Goal: Find specific page/section: Find specific page/section

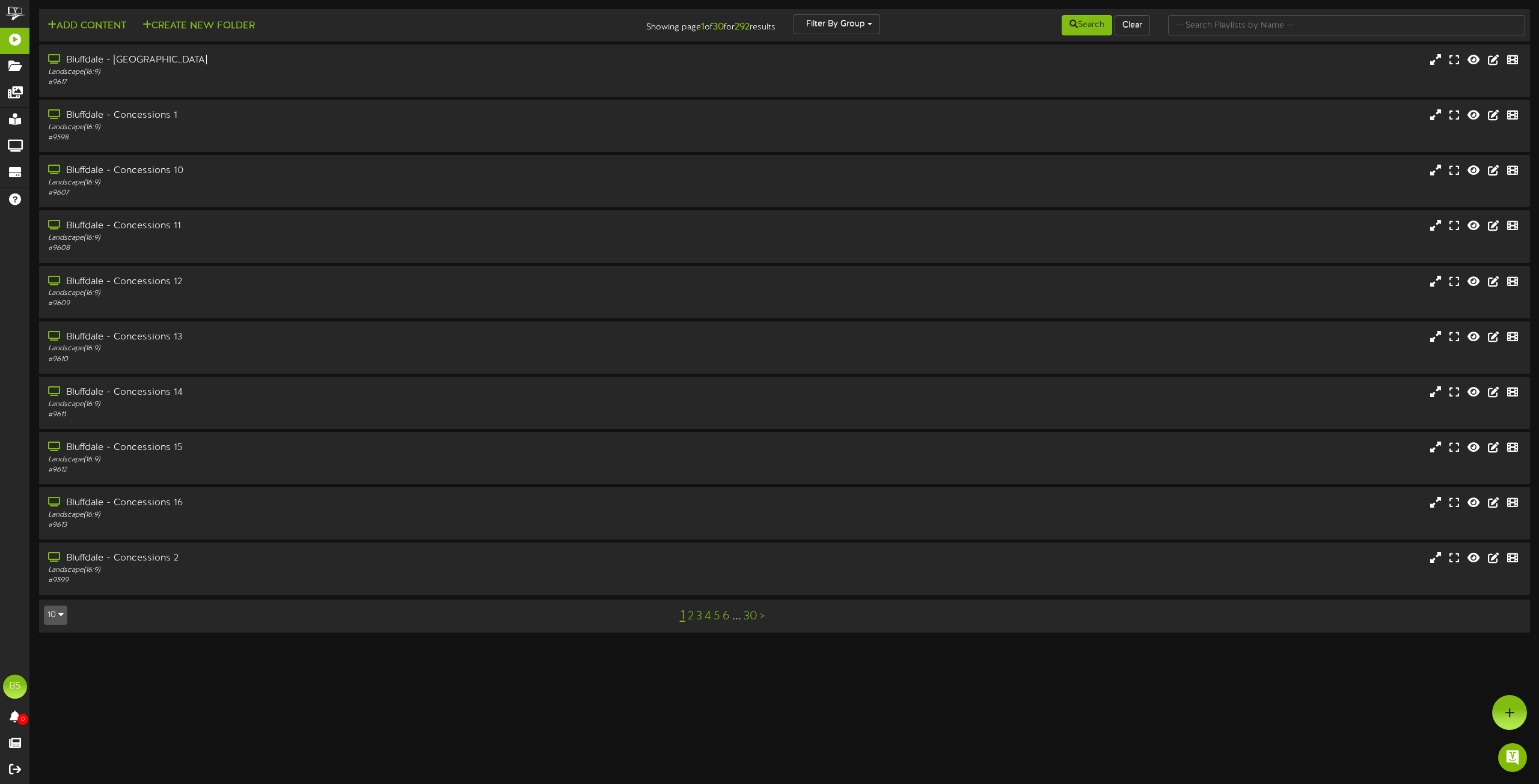
click at [56, 611] on button "10" at bounding box center [56, 616] width 23 height 19
click at [53, 597] on div "100" at bounding box center [56, 592] width 23 height 18
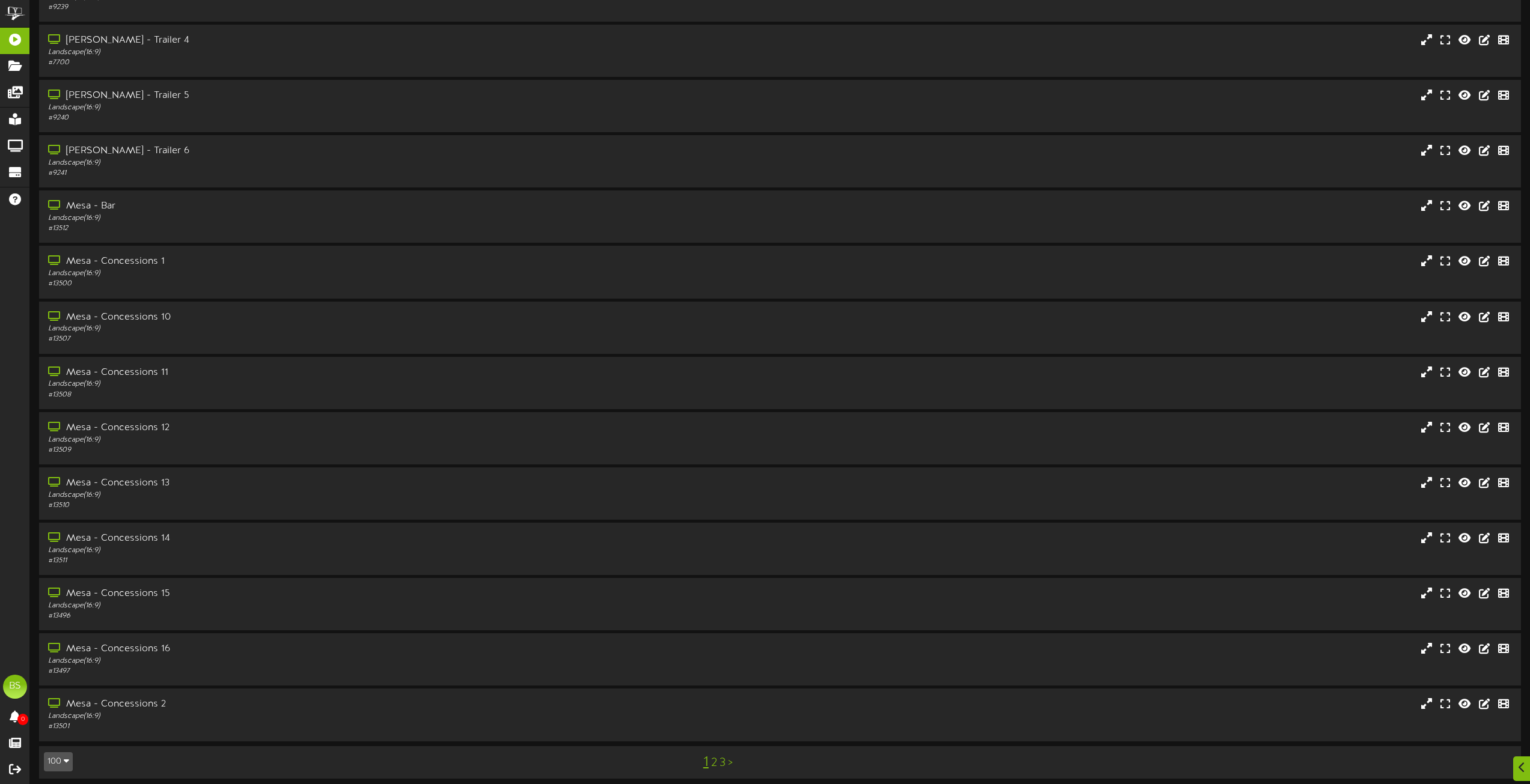
scroll to position [4844, 0]
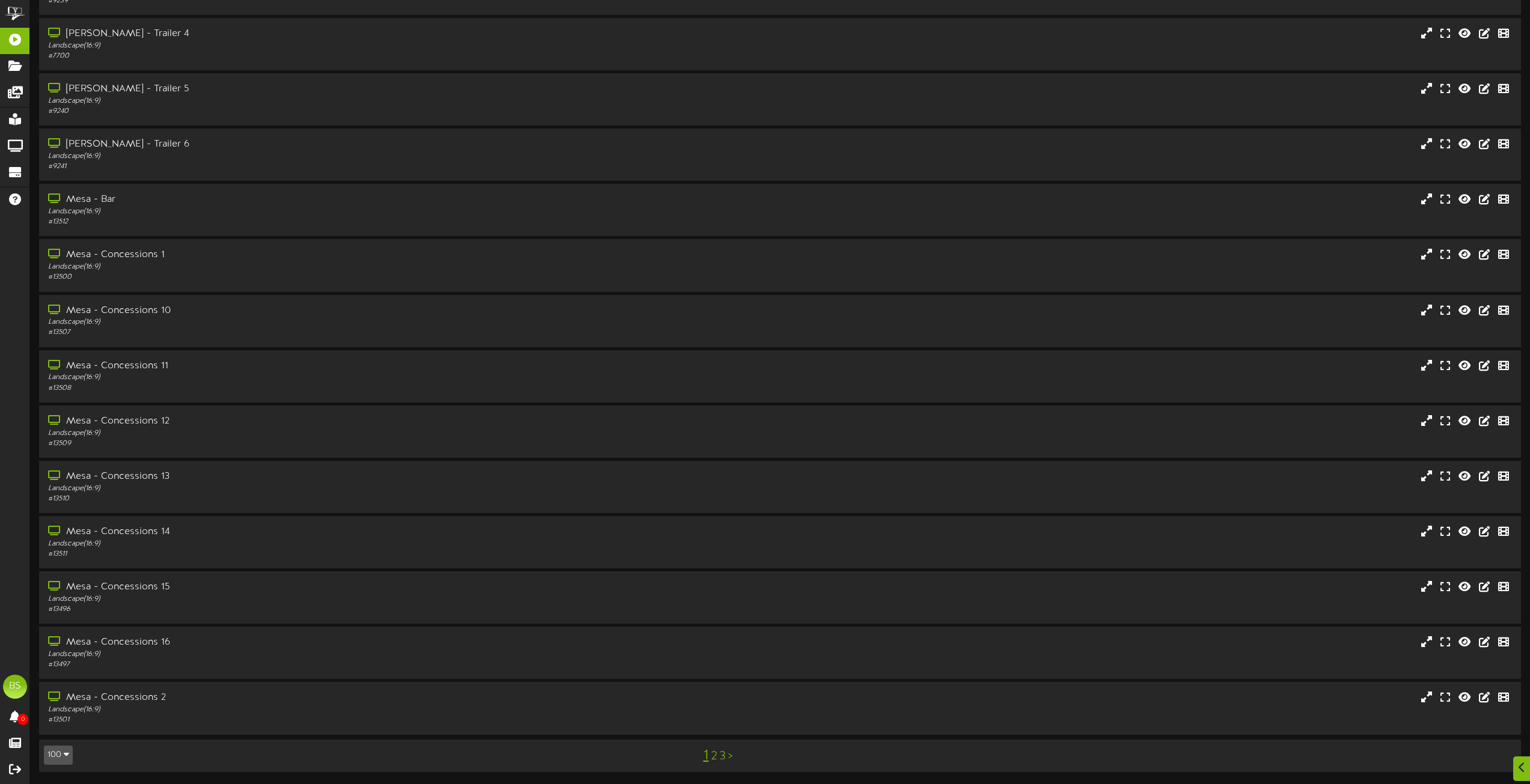
click at [714, 757] on link "2" at bounding box center [714, 756] width 6 height 13
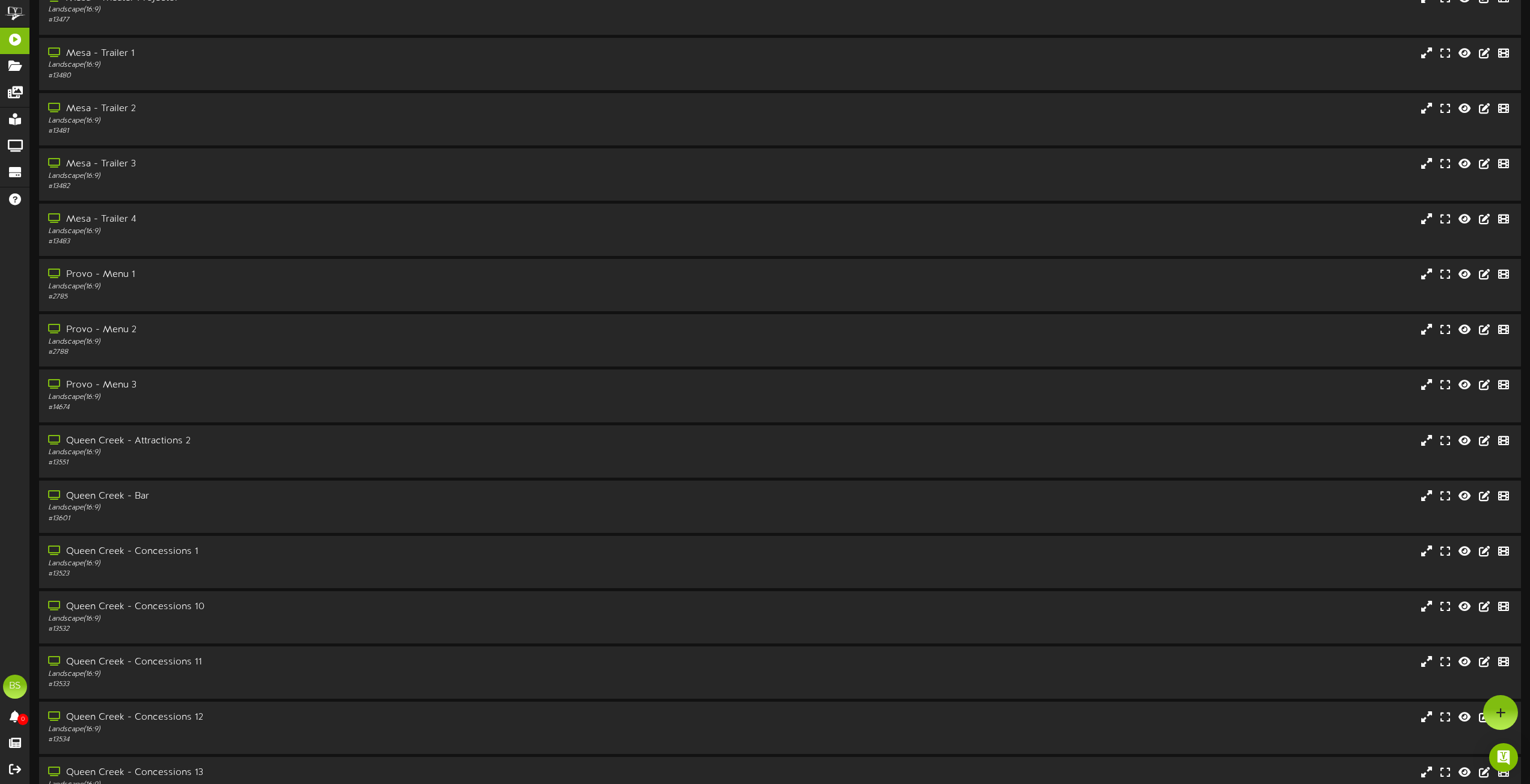
scroll to position [1142, 0]
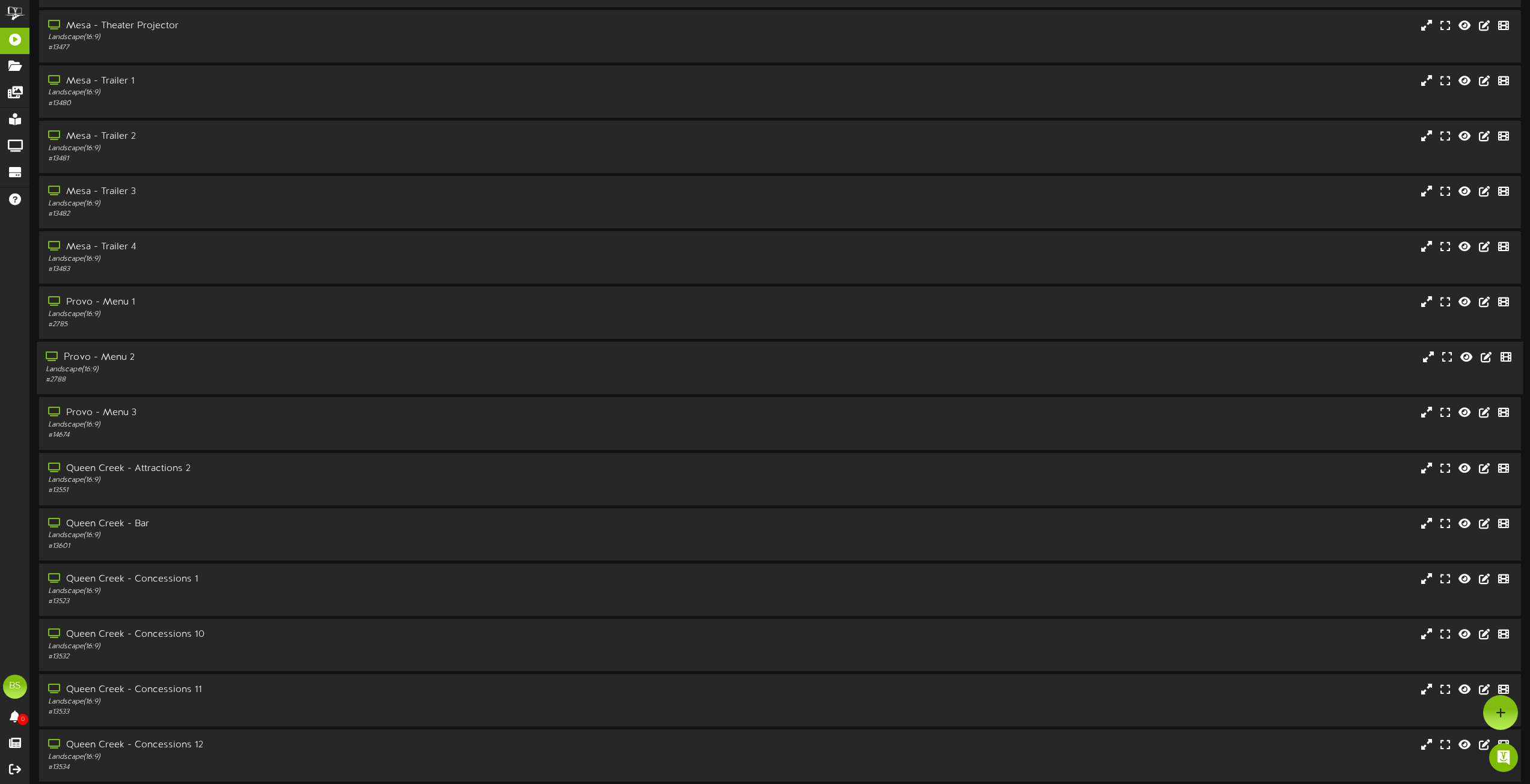
click at [116, 360] on div "Provo - Menu 2" at bounding box center [346, 358] width 601 height 14
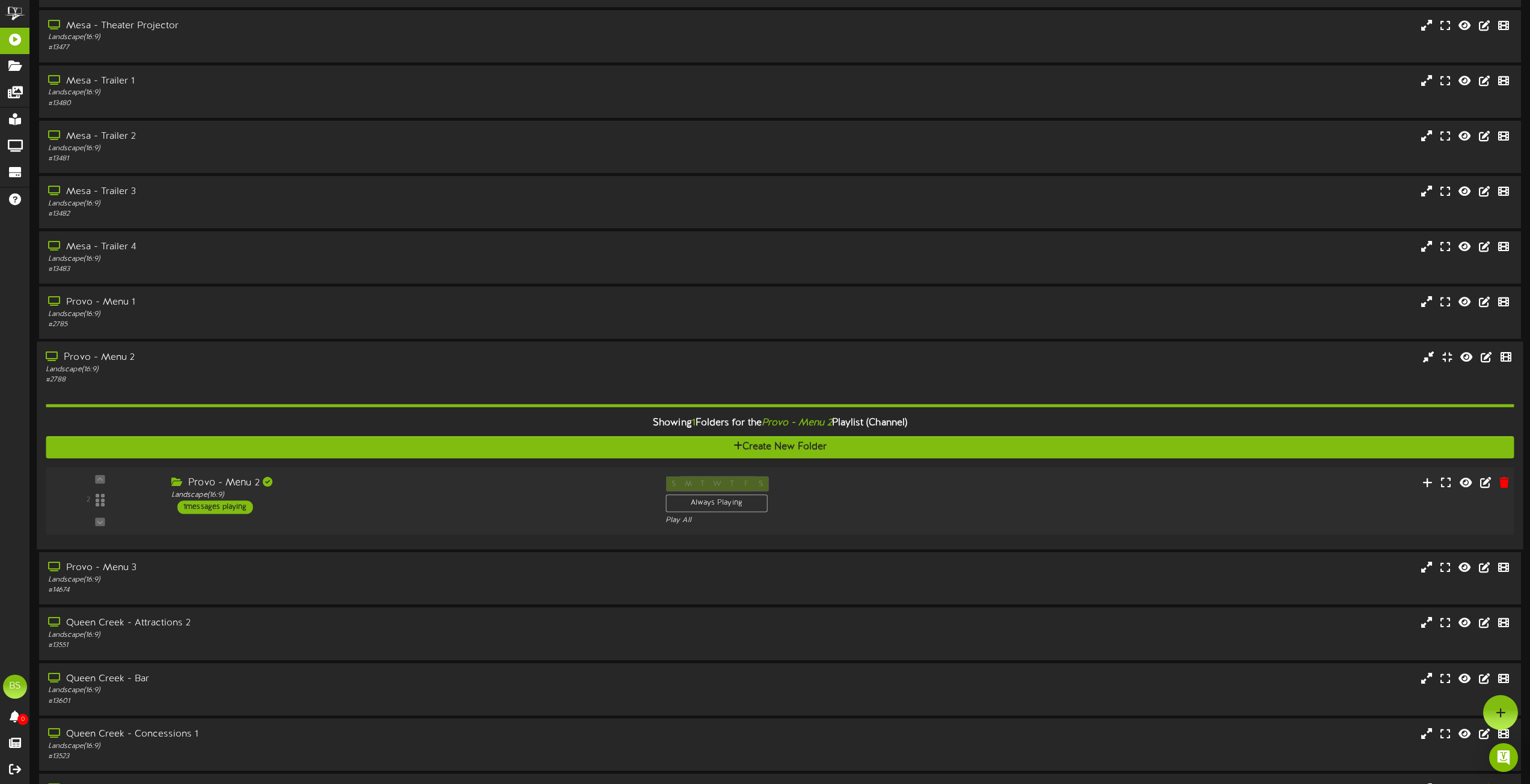
click at [234, 505] on div "1 messages playing" at bounding box center [214, 507] width 76 height 13
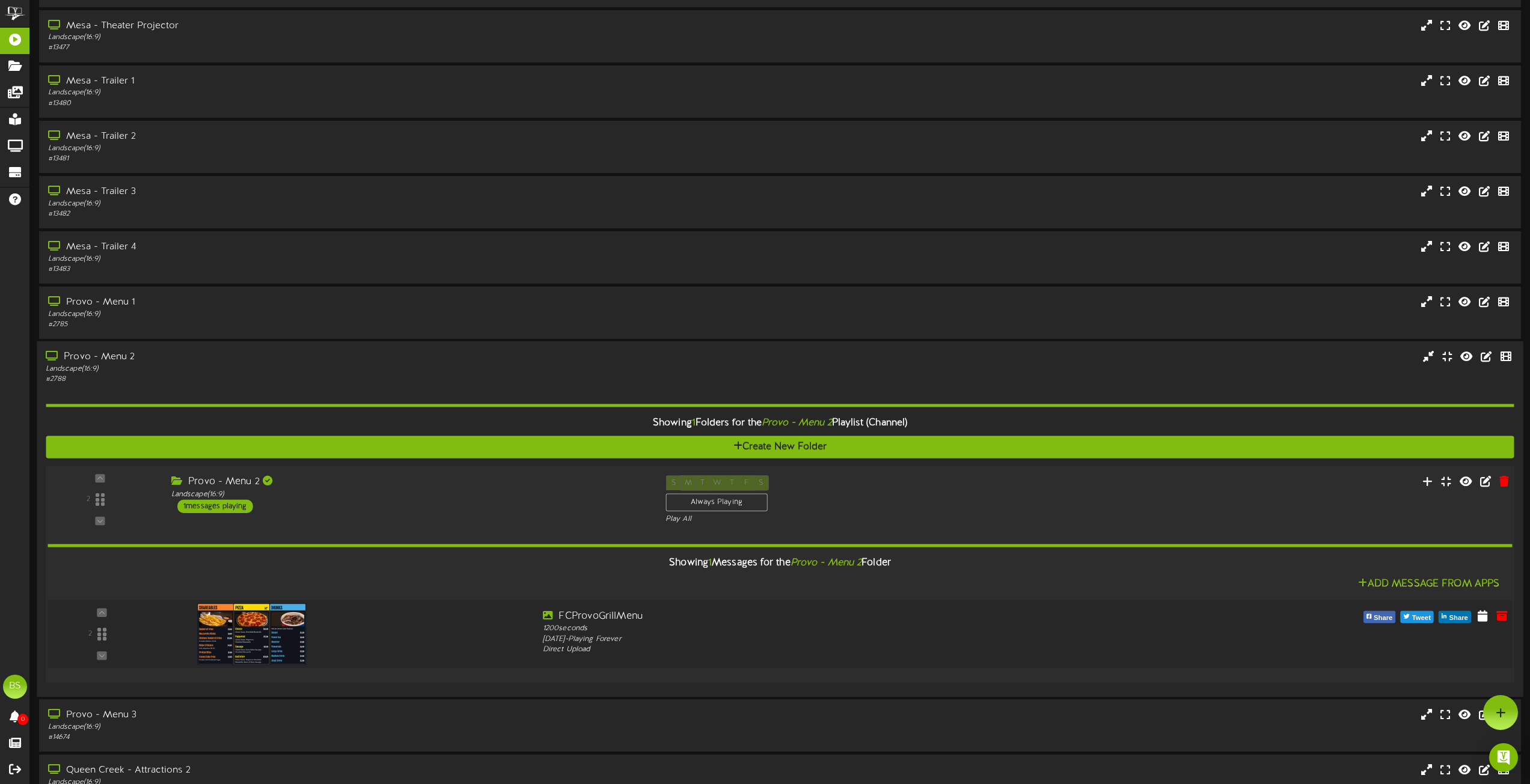
click at [264, 615] on img at bounding box center [252, 634] width 109 height 62
click at [95, 357] on div "Provo - Menu 2" at bounding box center [346, 358] width 601 height 14
